Goal: Transaction & Acquisition: Purchase product/service

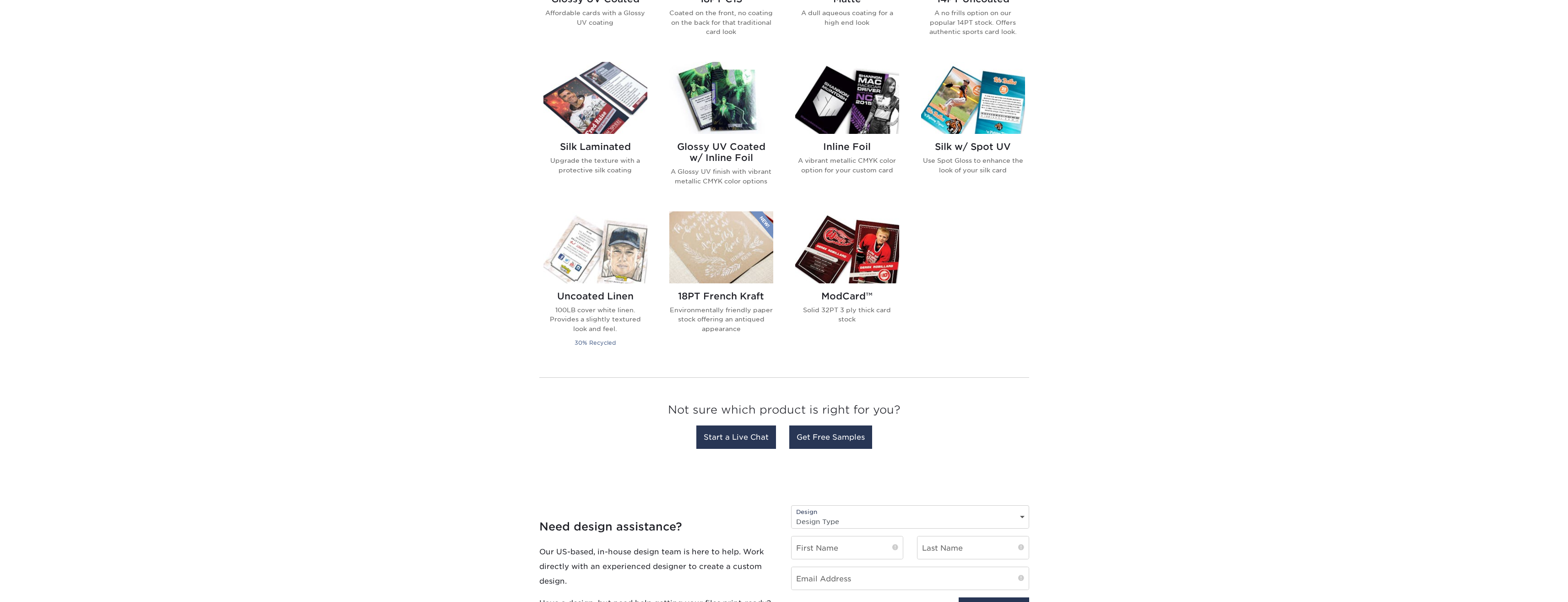
scroll to position [595, 0]
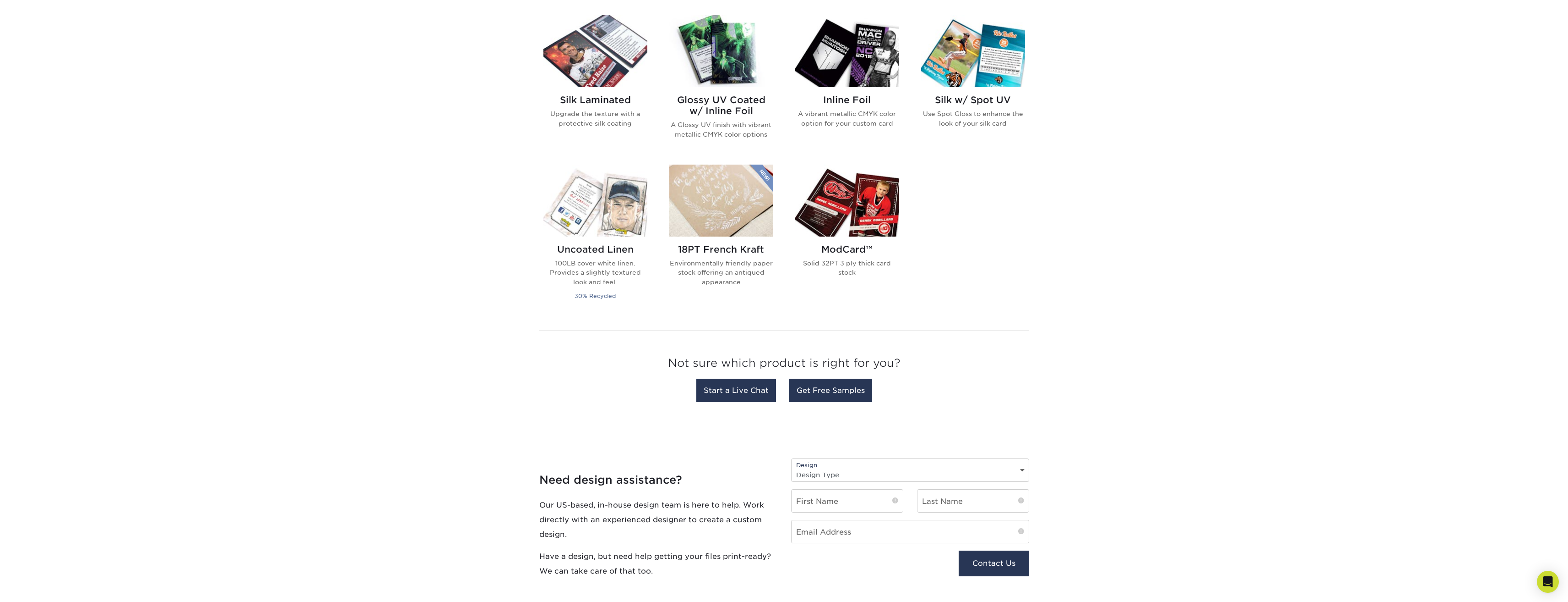
click at [851, 259] on p "Solid 32PT 3 ply thick card stock" at bounding box center [847, 268] width 104 height 19
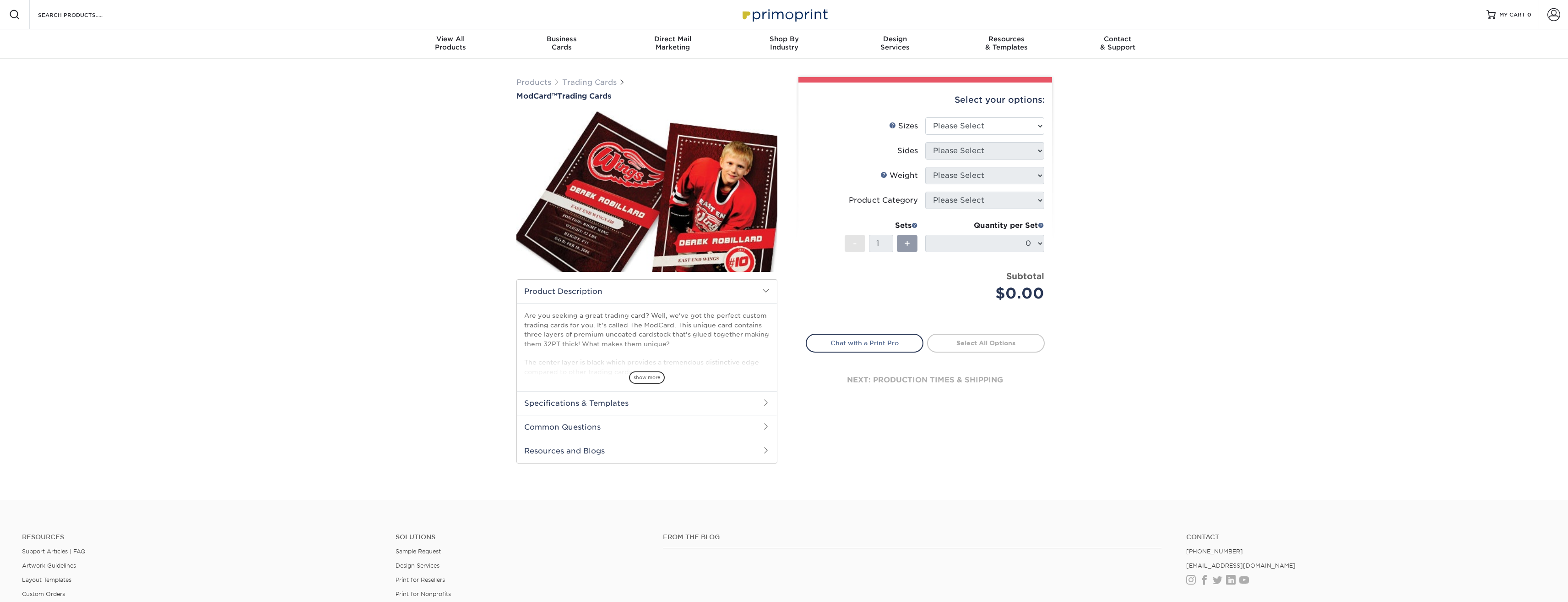
click at [896, 474] on div "Select your options: Sizes Help Sizes Please Select 2.5" x 3.5" Sides N/A" at bounding box center [921, 276] width 275 height 398
click at [989, 126] on select "Please Select 2.5" x 3.5"" at bounding box center [985, 126] width 119 height 17
select select "2.50x3.50"
click at [926, 117] on select "Please Select 2.5" x 3.5"" at bounding box center [985, 126] width 119 height 17
click at [985, 150] on select "Please Select Print Both Sides Print Front Only" at bounding box center [985, 150] width 119 height 17
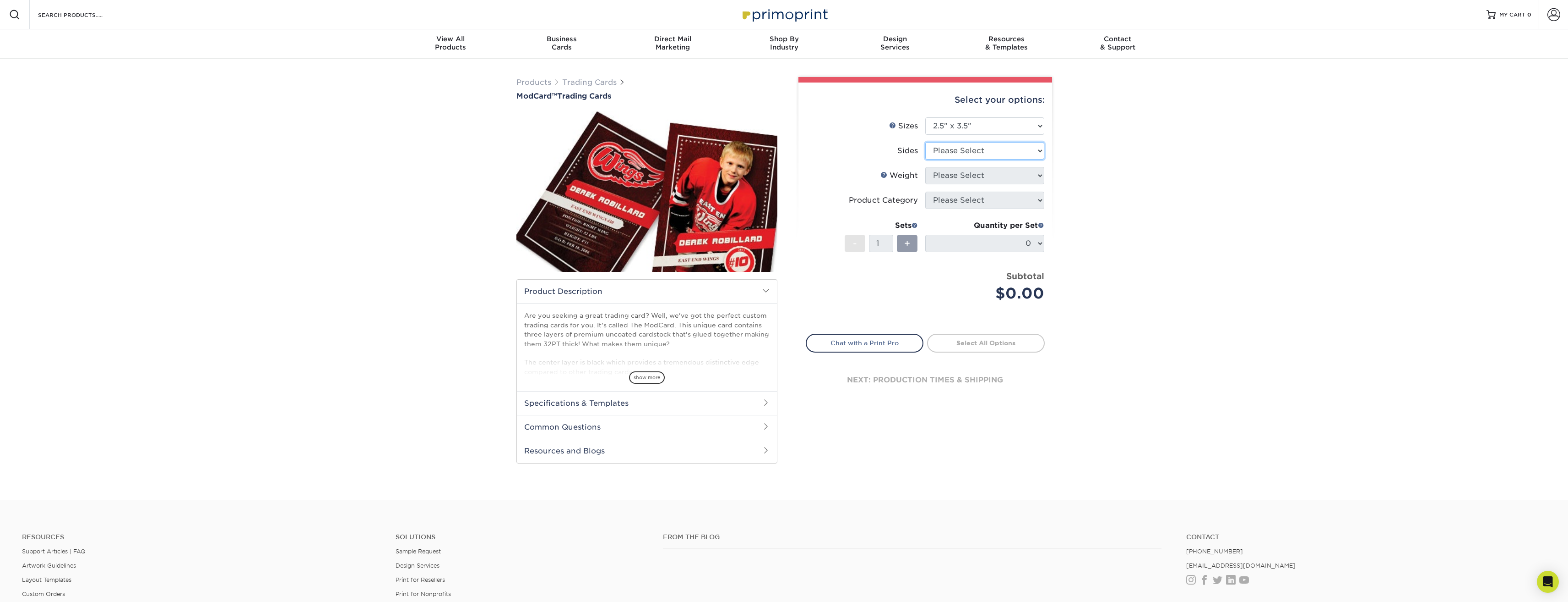
select select "32d3c223-f82c-492b-b915-ba065a00862f"
click at [926, 142] on select "Please Select Print Both Sides Print Front Only" at bounding box center [985, 150] width 119 height 17
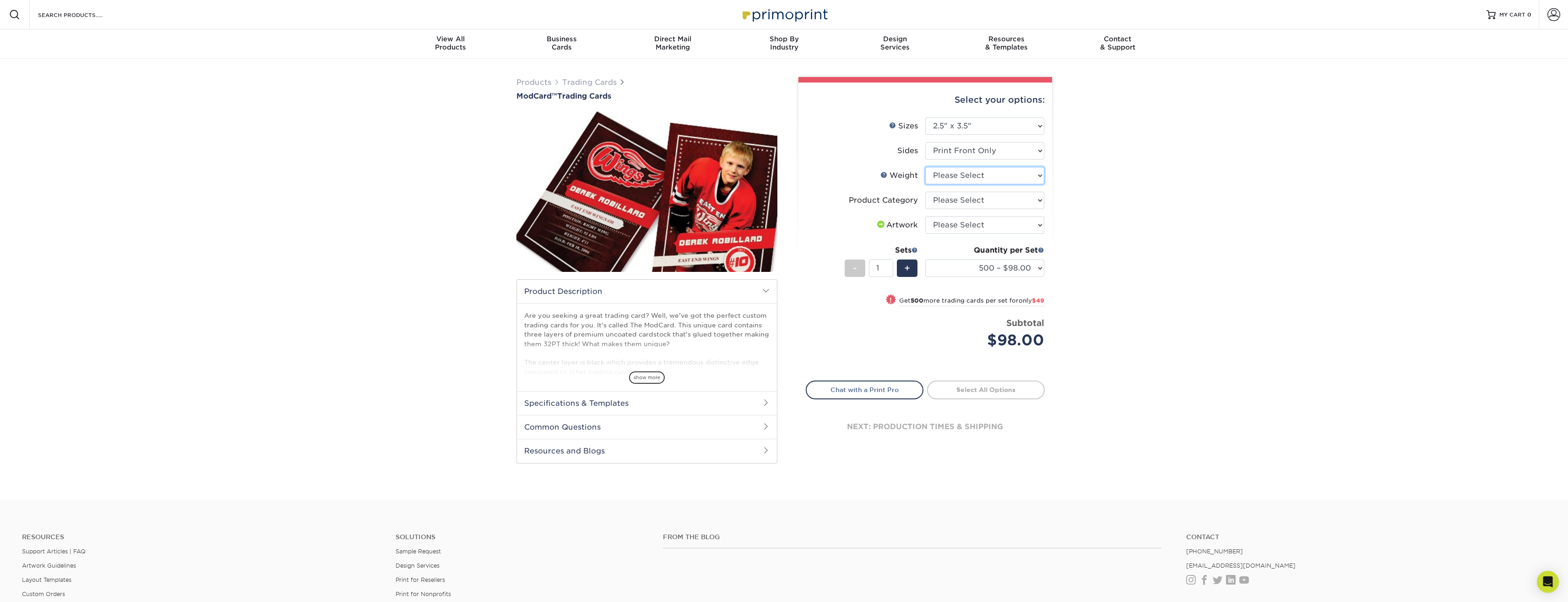
click at [985, 177] on select "Please Select 32PTUCBLK" at bounding box center [985, 175] width 119 height 17
select select "32PTUCBLK"
click at [926, 166] on select "Please Select 32PTUCBLK" at bounding box center [985, 175] width 119 height 17
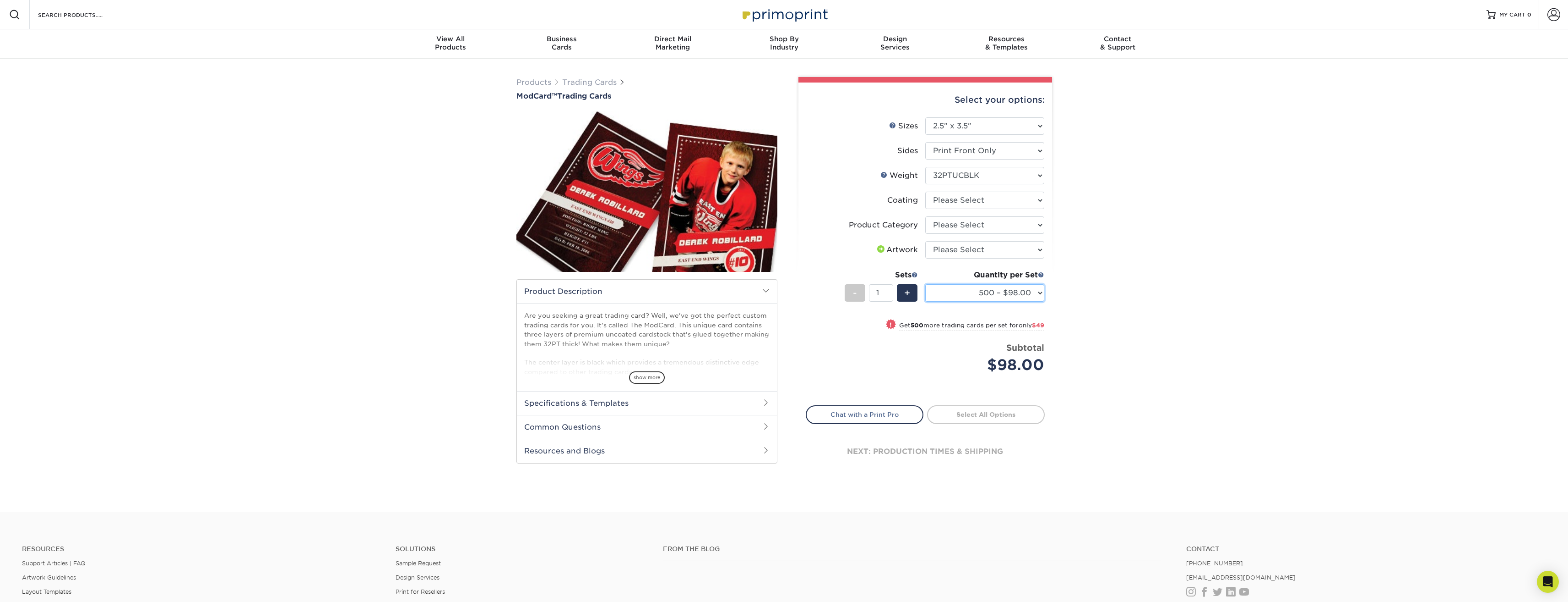
click at [995, 290] on select "500 – $98.00 1000 – $147.00" at bounding box center [985, 293] width 119 height 17
click at [926, 284] on select "500 – $98.00 1000 – $147.00" at bounding box center [985, 293] width 119 height 17
click at [991, 296] on select "500 – $98.00 1000 – $147.00" at bounding box center [985, 293] width 119 height 17
click at [957, 349] on div "Subtotal $98.00" at bounding box center [988, 359] width 112 height 35
